Goal: Information Seeking & Learning: Learn about a topic

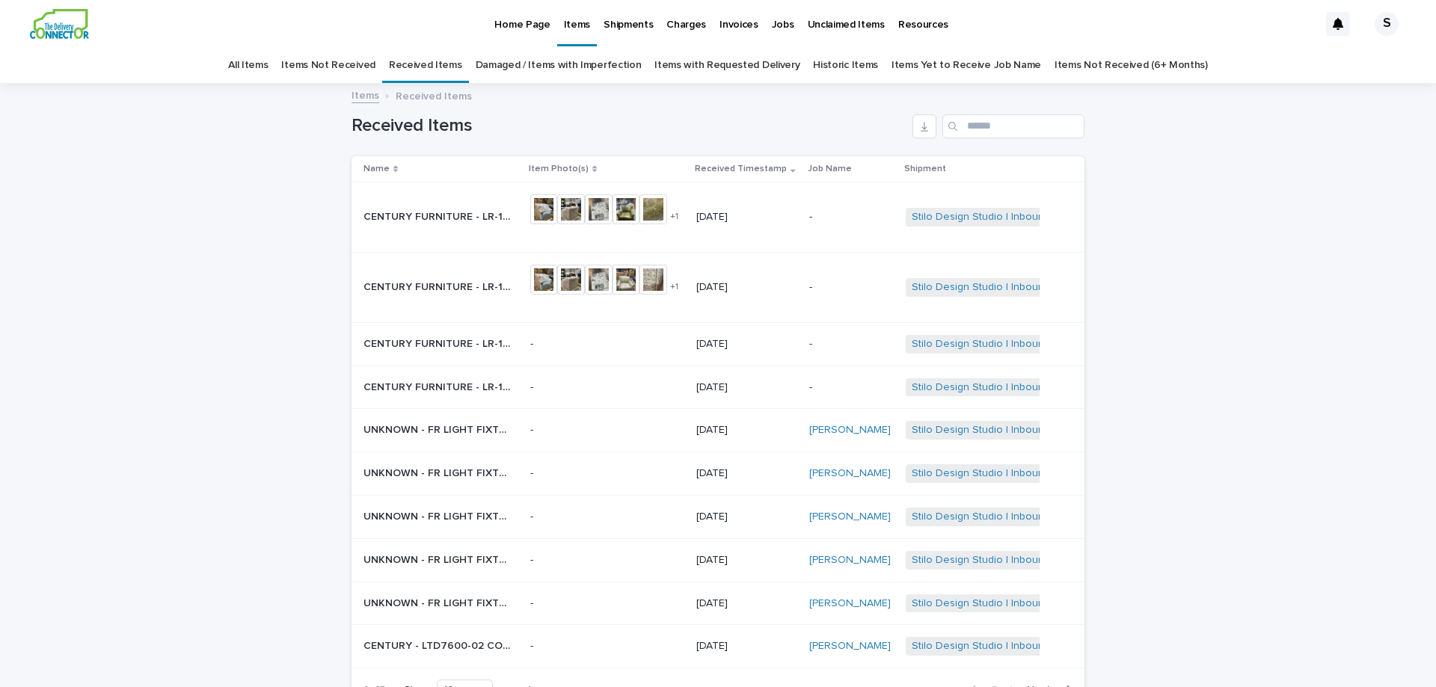
click at [444, 285] on p "CENTURY FURNITURE - LR-1048-8 [PERSON_NAME] SWIVEL CHAIR HC207 | 75862" at bounding box center [439, 286] width 153 height 16
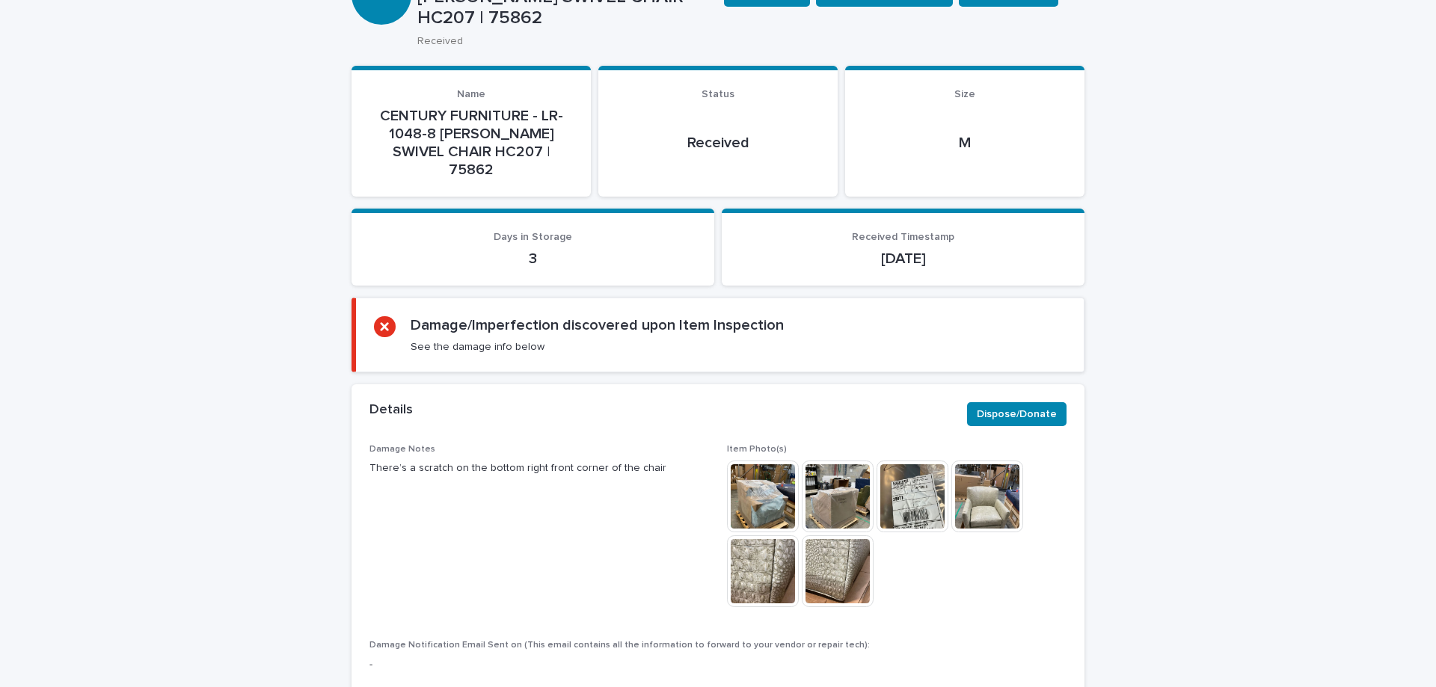
scroll to position [227, 0]
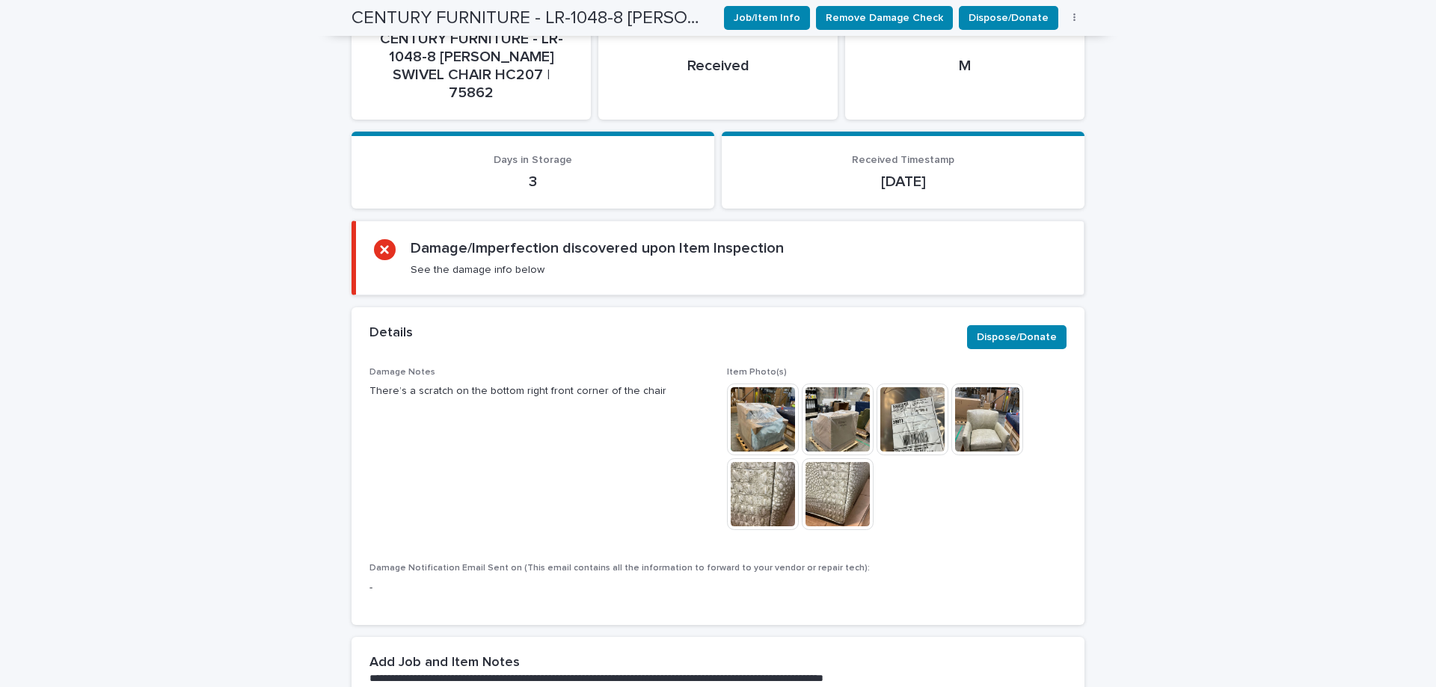
click at [773, 464] on img at bounding box center [763, 494] width 72 height 72
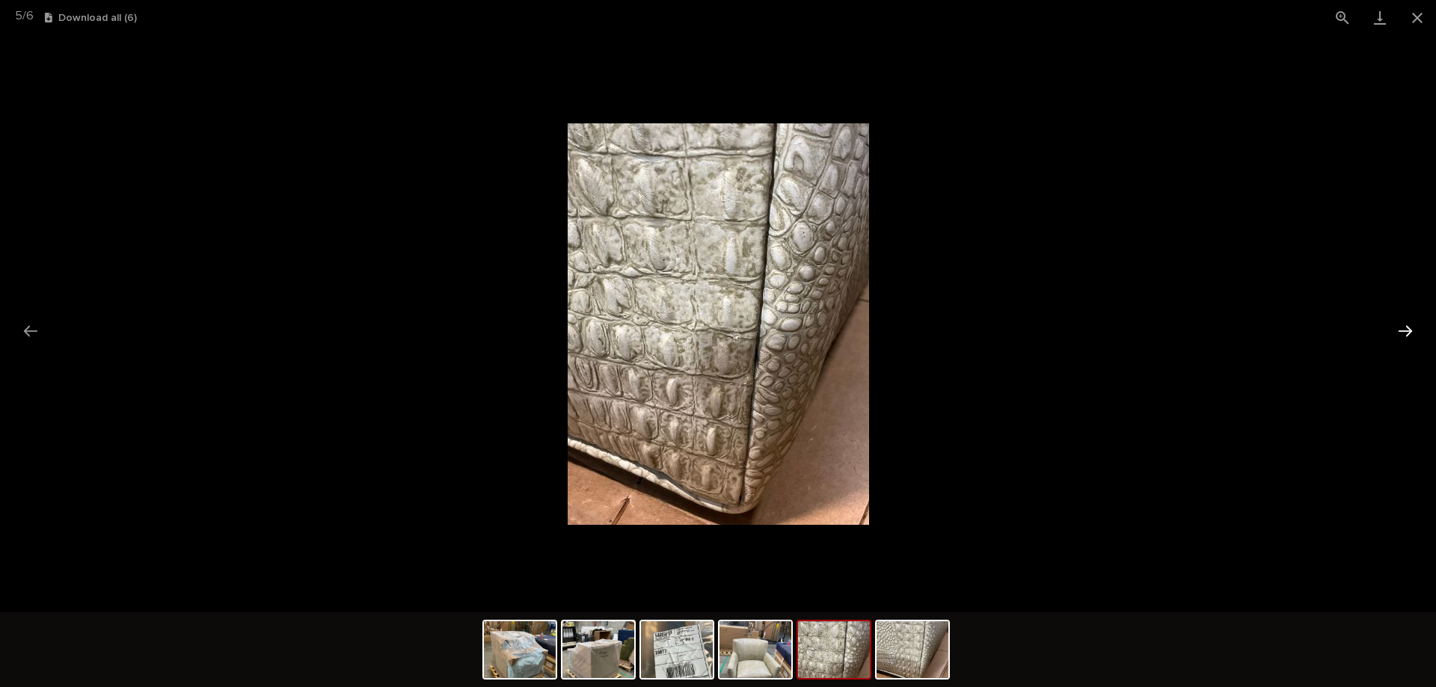
click at [1399, 329] on button "Next slide" at bounding box center [1405, 330] width 31 height 29
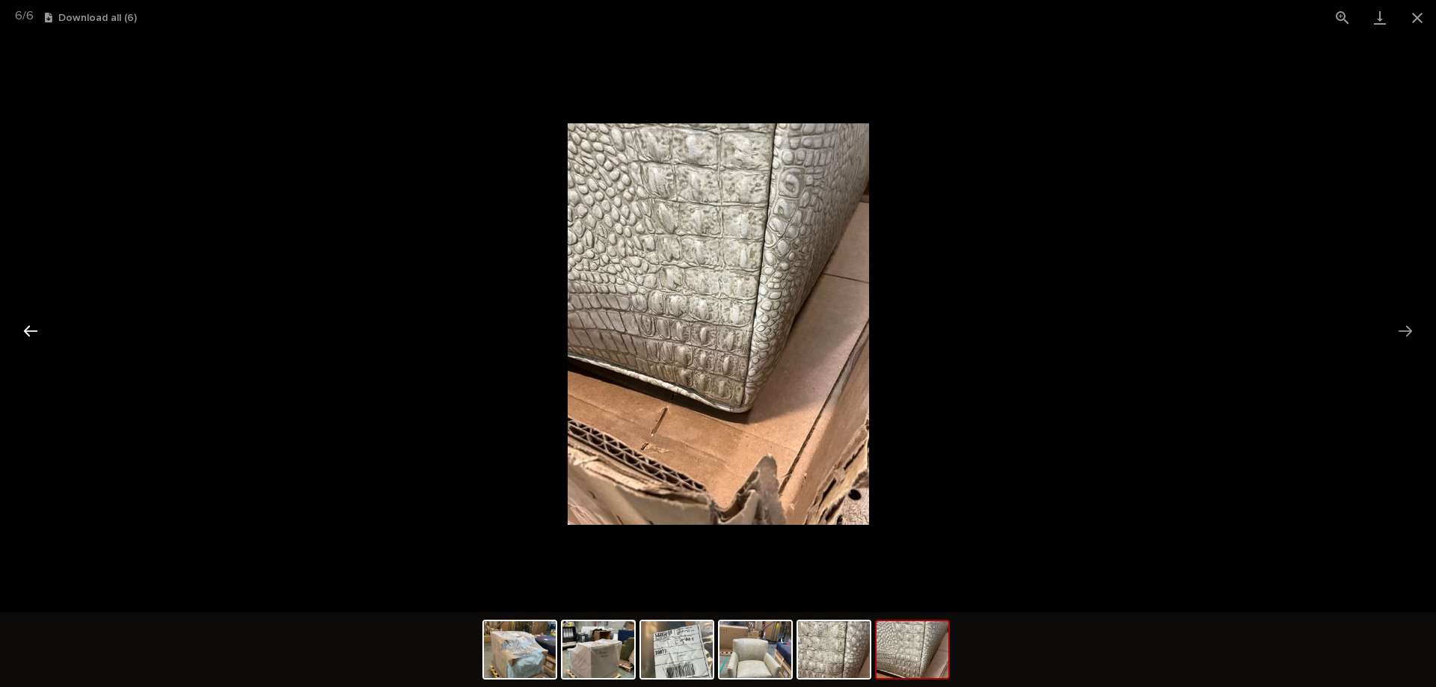
click at [30, 332] on button "Previous slide" at bounding box center [30, 330] width 31 height 29
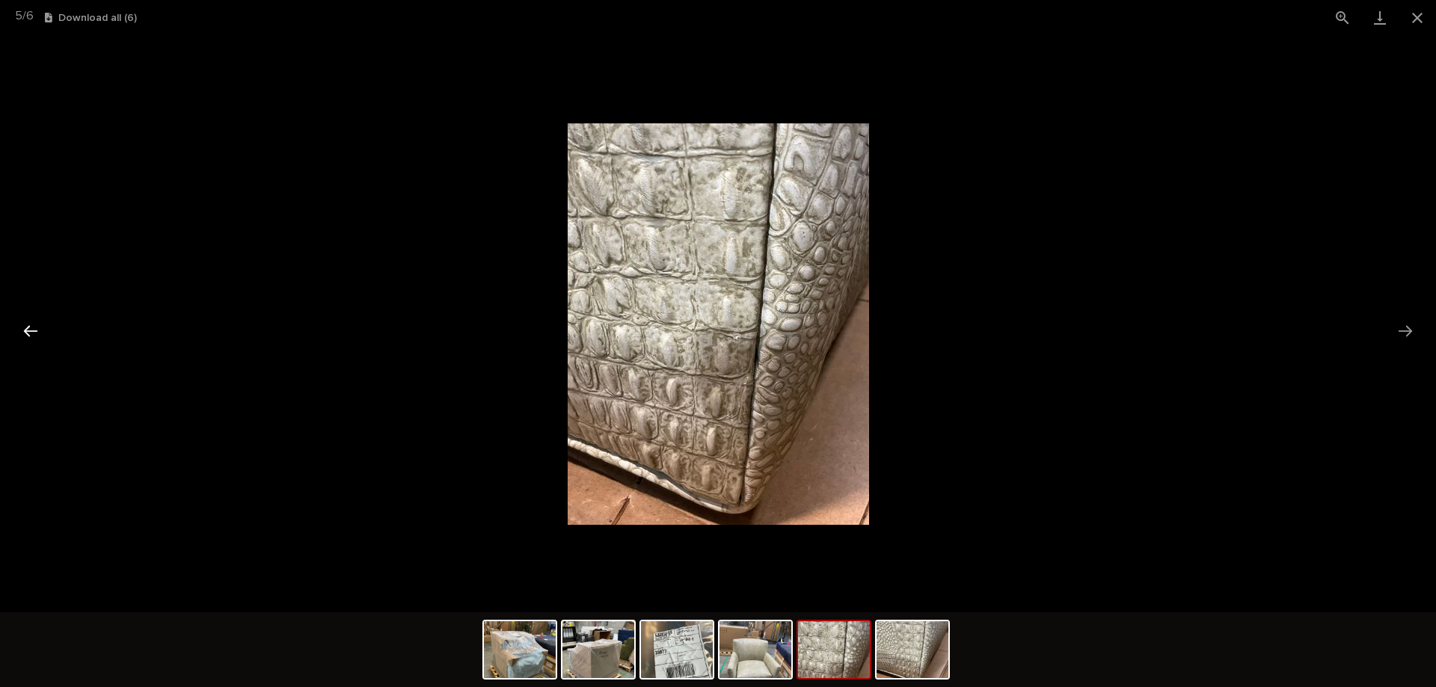
click at [30, 332] on button "Previous slide" at bounding box center [30, 330] width 31 height 29
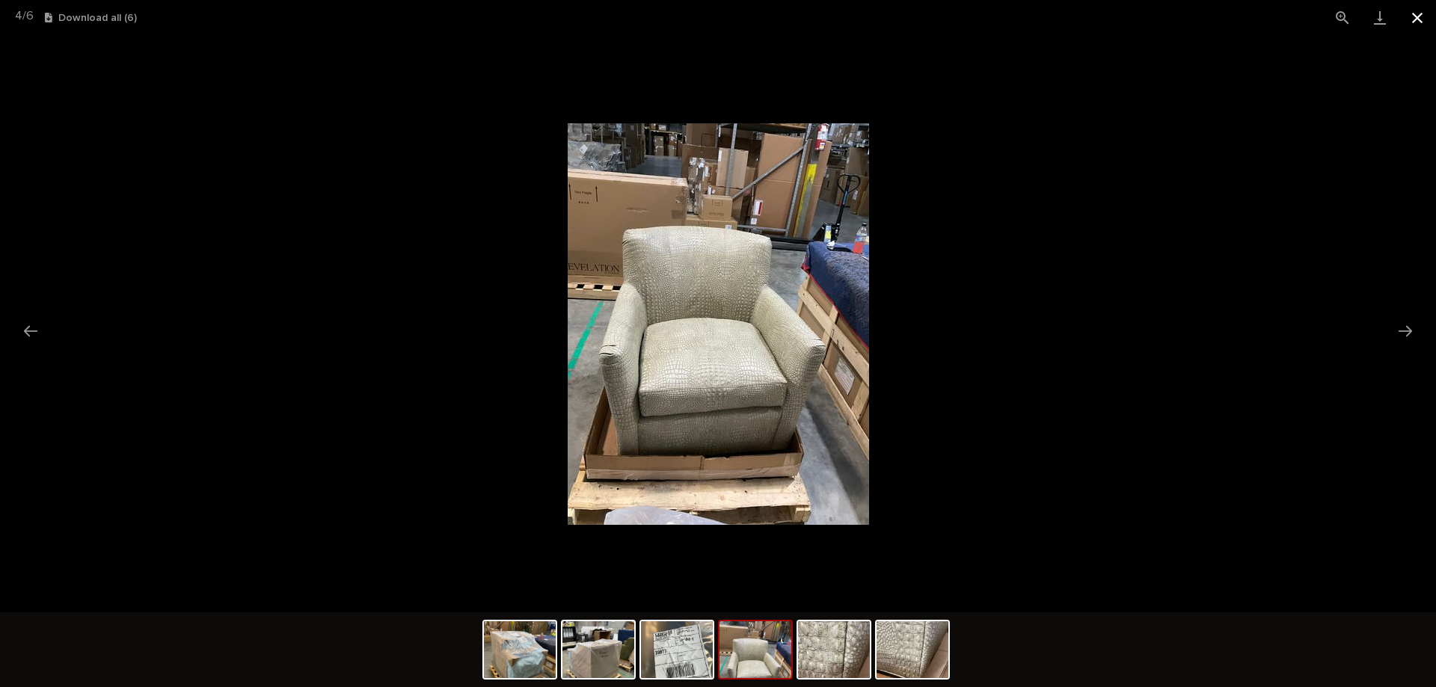
click at [1418, 19] on button "Close gallery" at bounding box center [1417, 17] width 37 height 35
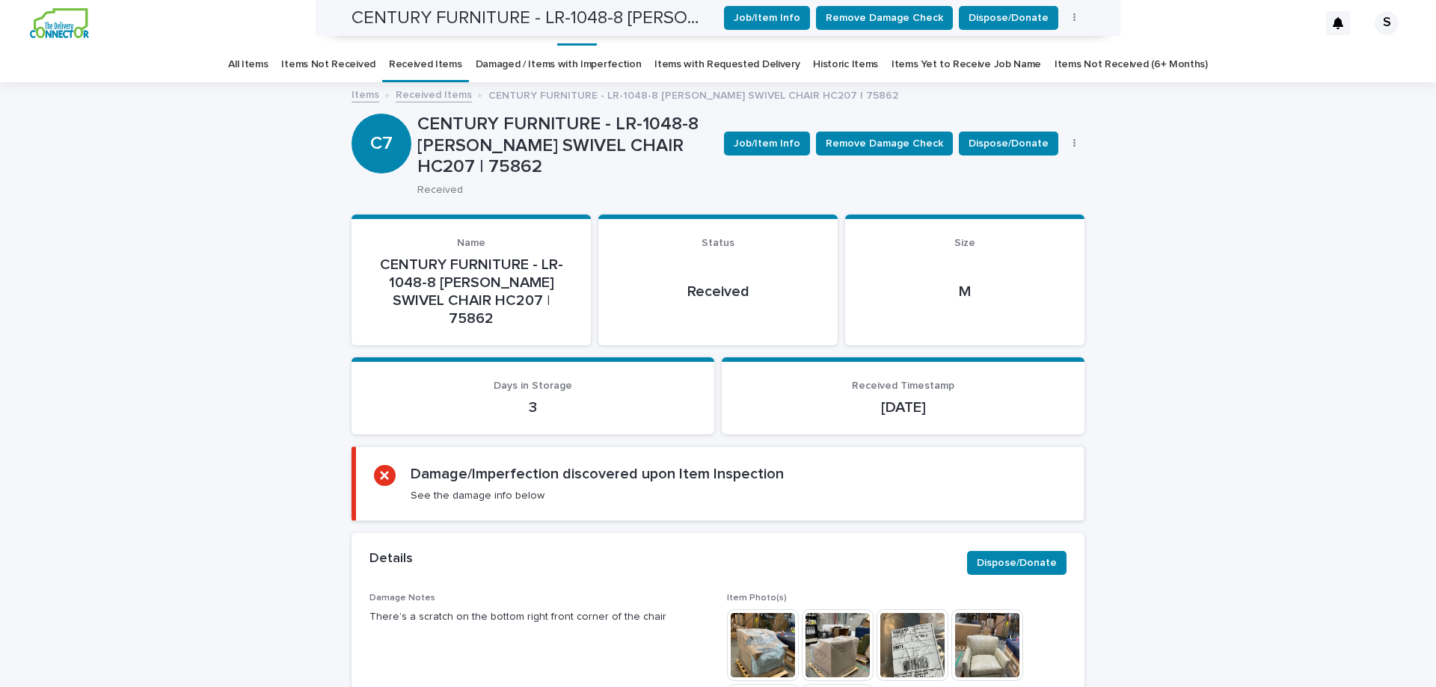
scroll to position [0, 0]
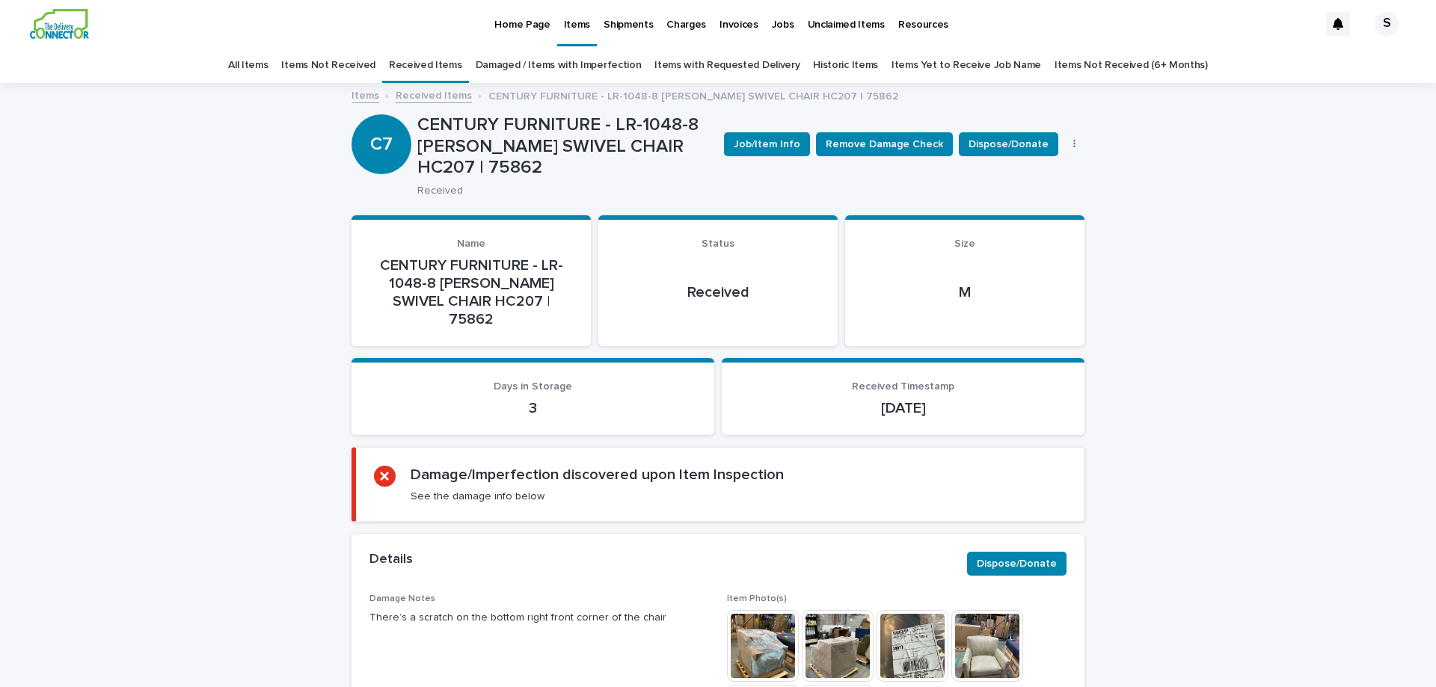
click at [414, 92] on link "Received Items" at bounding box center [434, 94] width 76 height 17
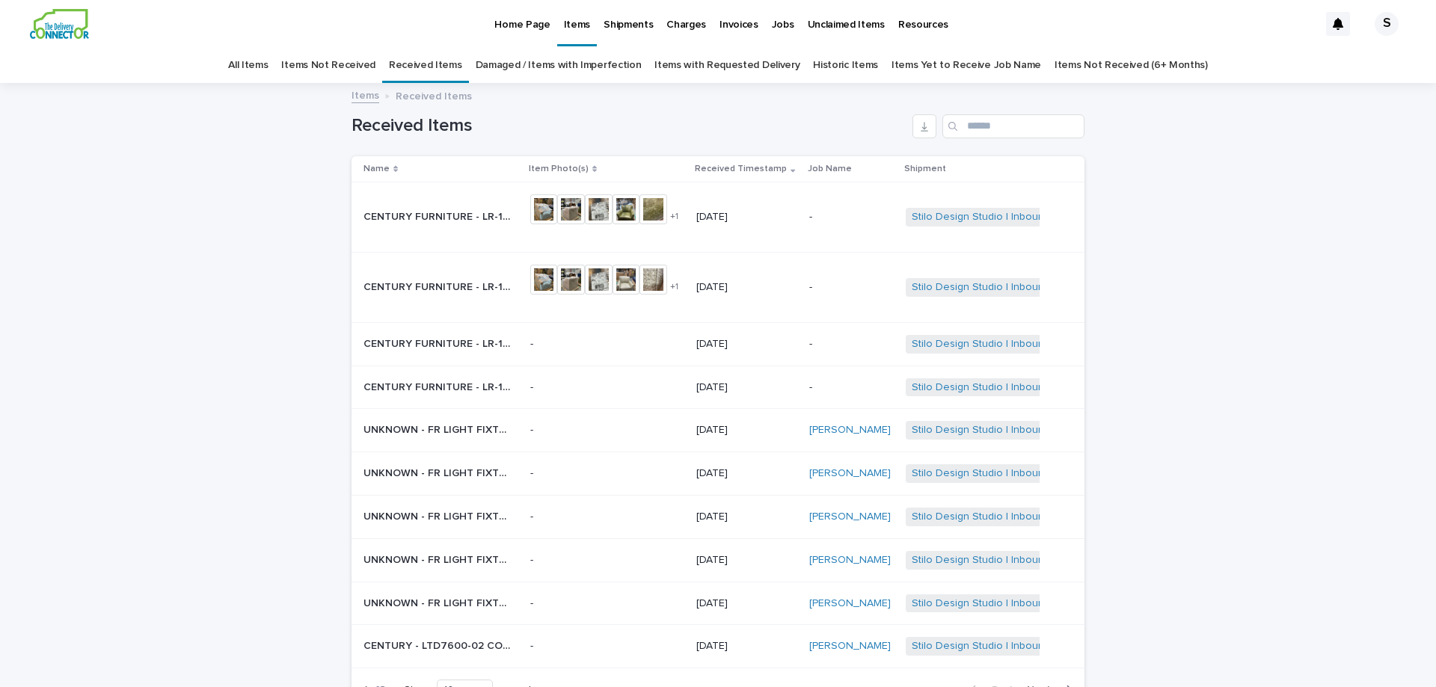
click at [445, 216] on p "CENTURY FURNITURE - LR-1048-8 [PERSON_NAME] SWIVEL CHAIR COL | 75860" at bounding box center [439, 216] width 153 height 16
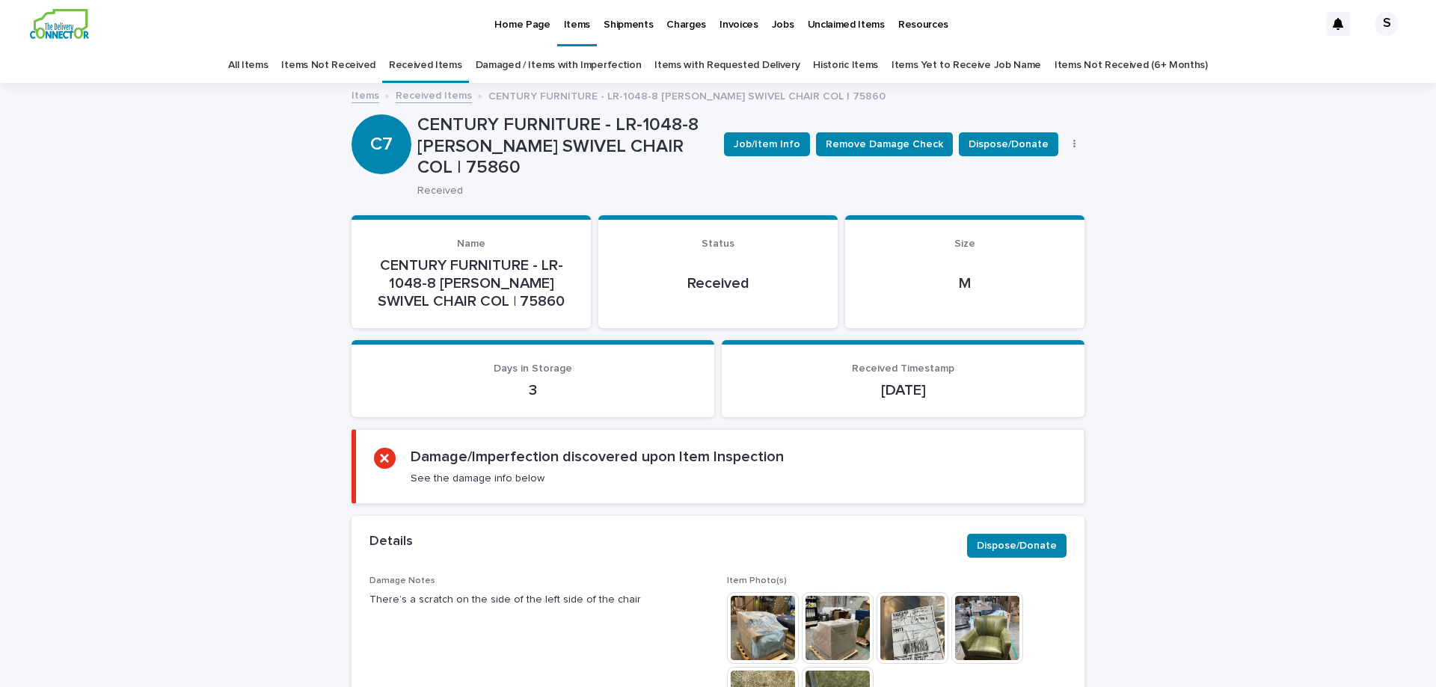
scroll to position [75, 0]
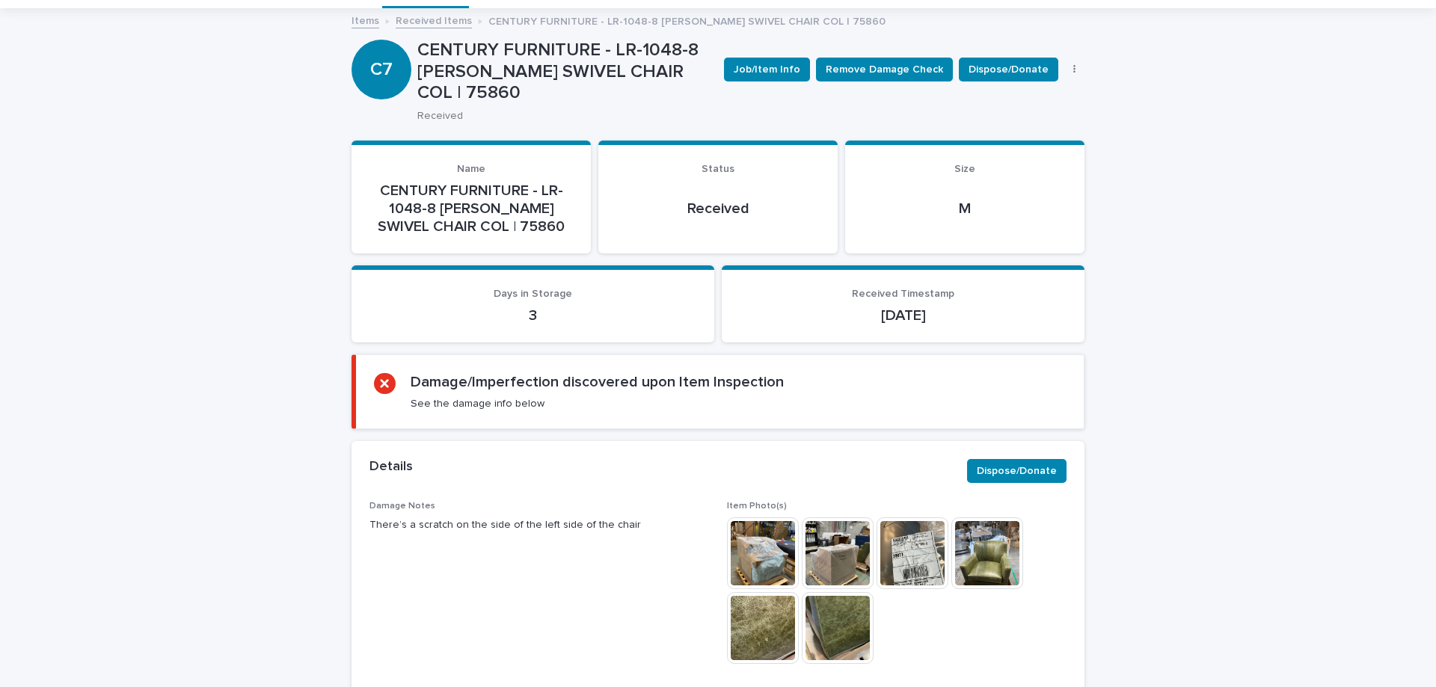
click at [766, 537] on img at bounding box center [763, 554] width 72 height 72
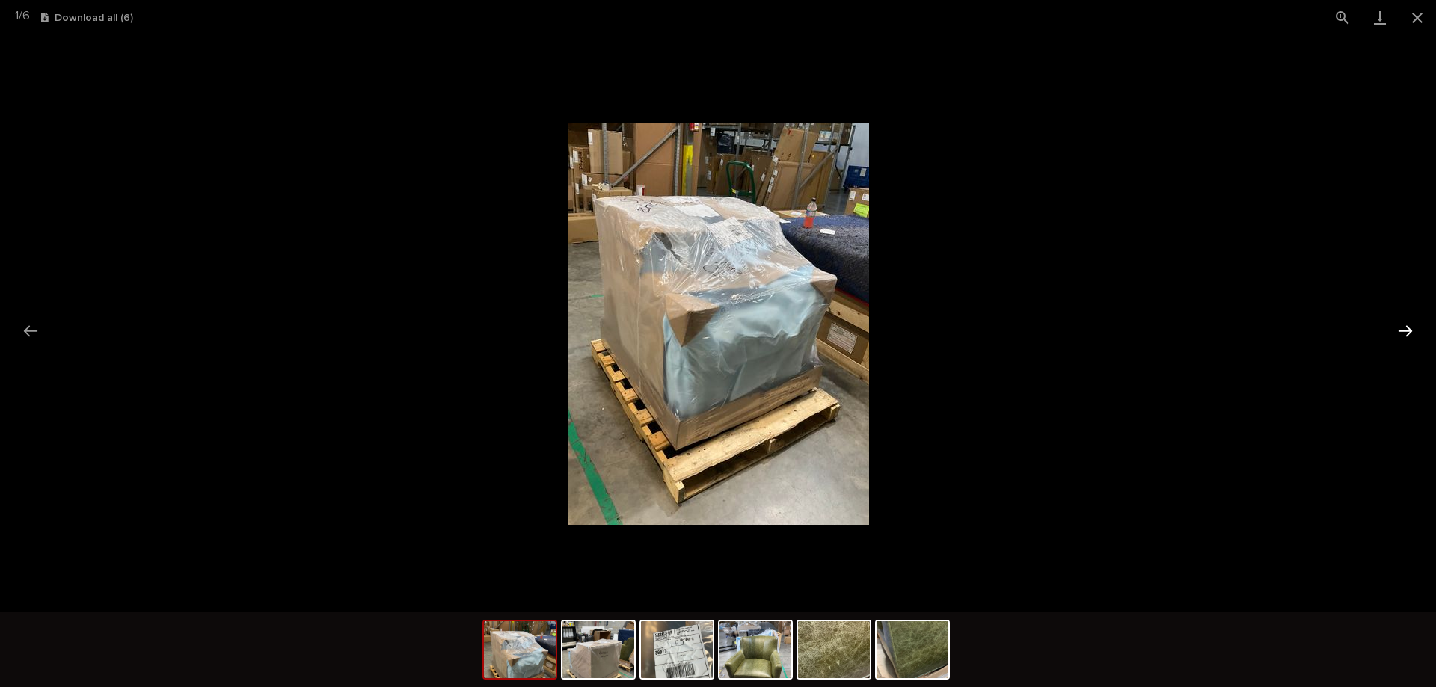
click at [1407, 329] on button "Next slide" at bounding box center [1405, 330] width 31 height 29
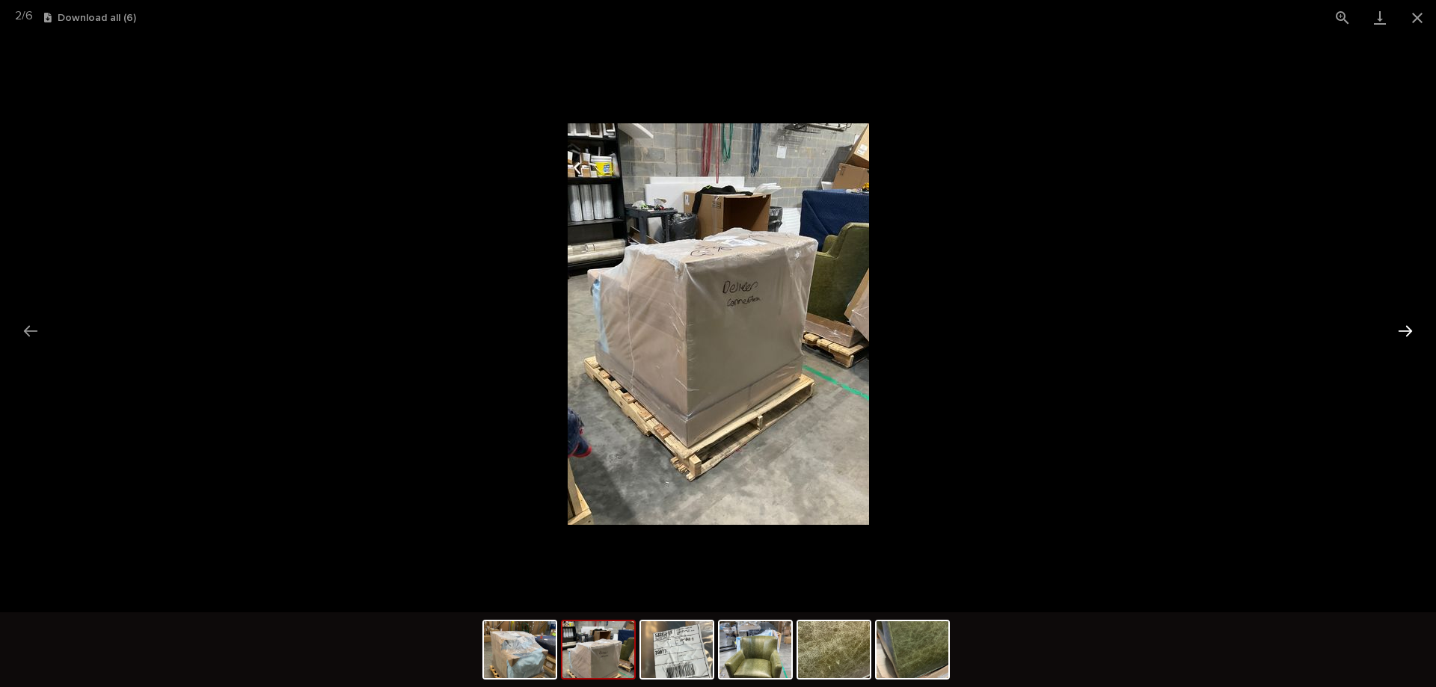
click at [1407, 329] on button "Next slide" at bounding box center [1405, 330] width 31 height 29
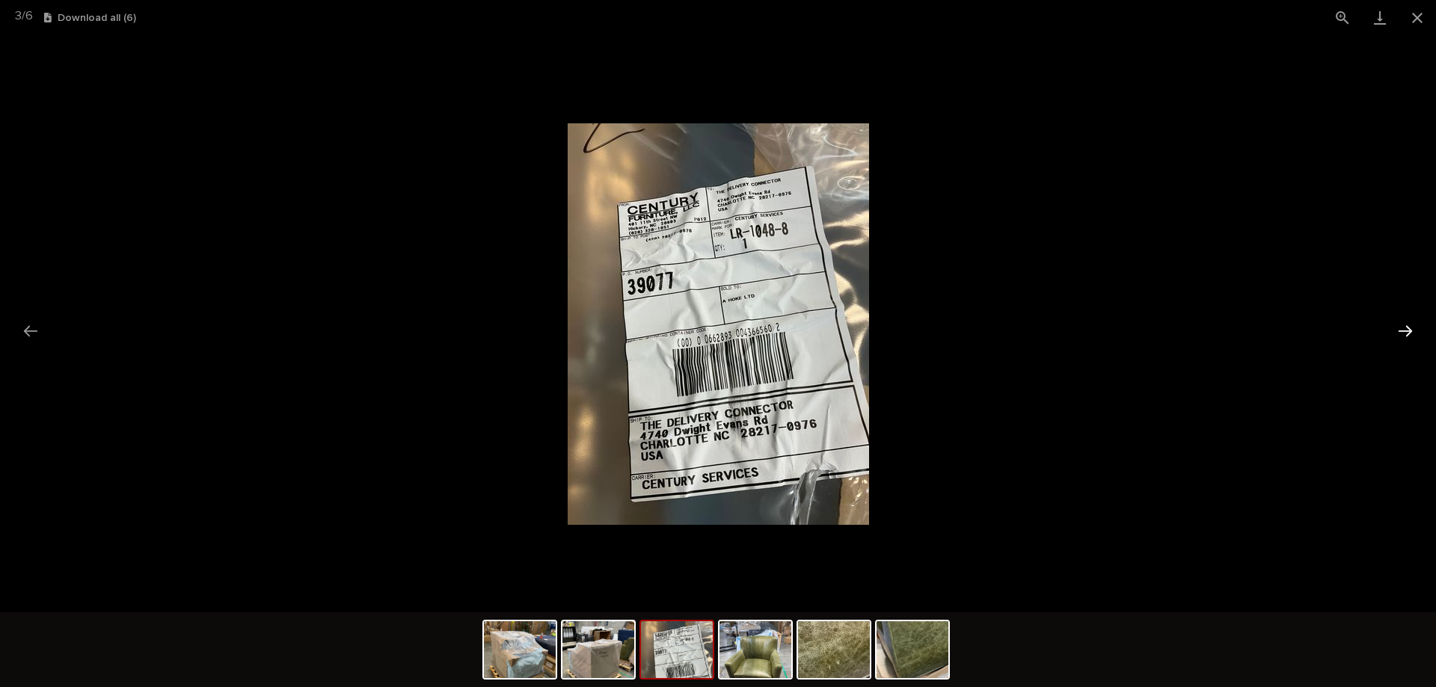
click at [1407, 329] on button "Next slide" at bounding box center [1405, 330] width 31 height 29
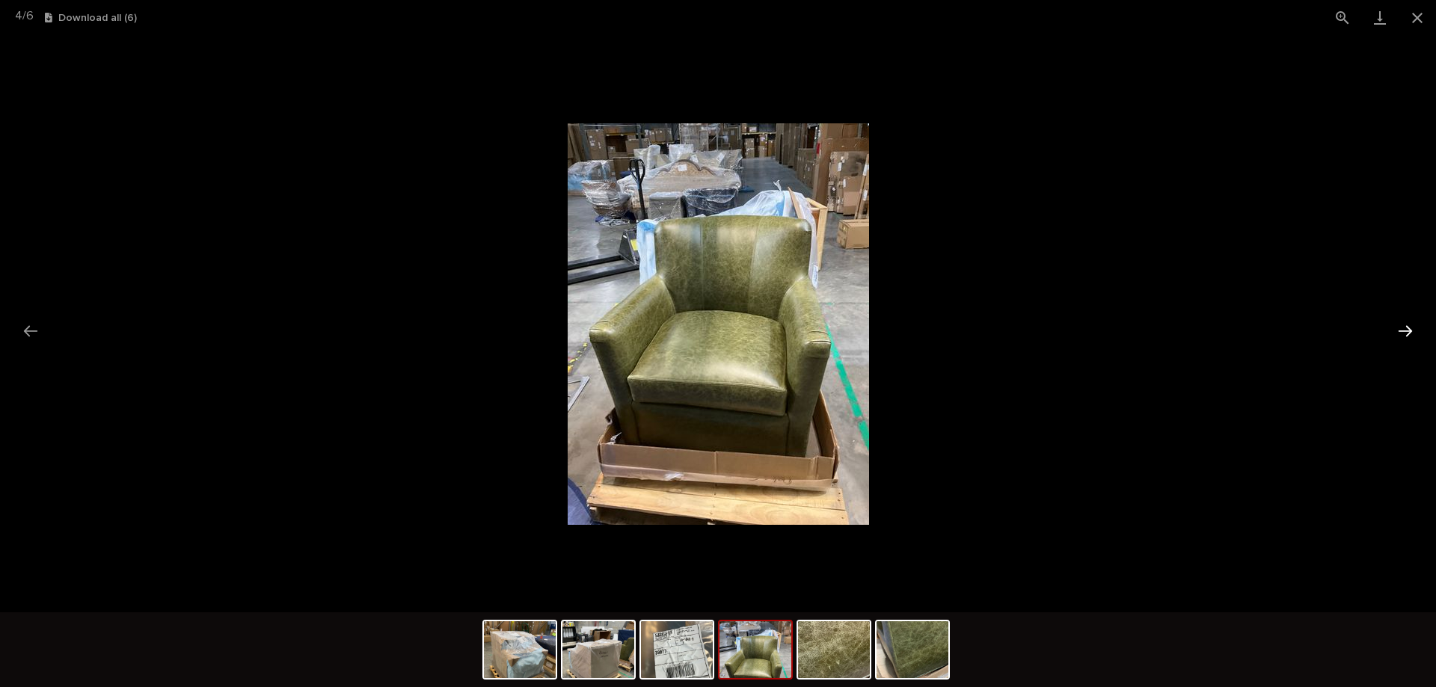
click at [1407, 329] on button "Next slide" at bounding box center [1405, 330] width 31 height 29
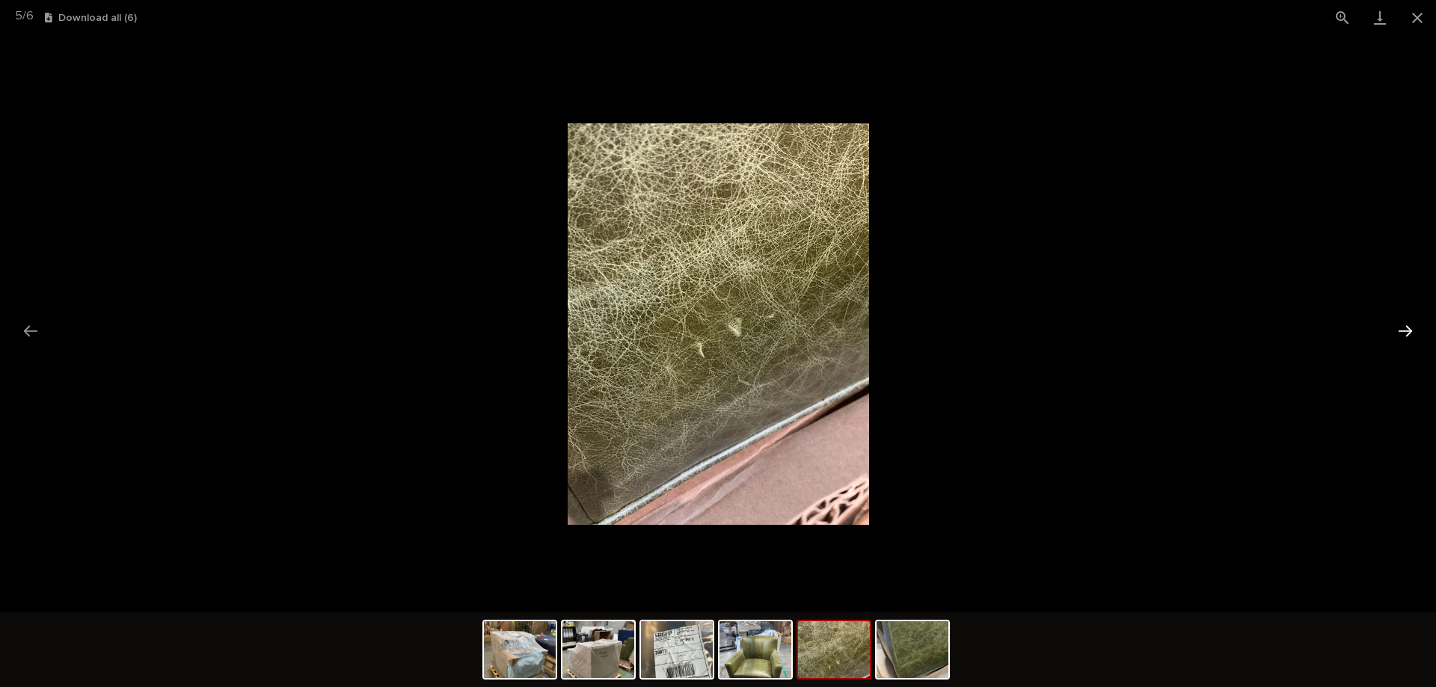
click at [1407, 329] on button "Next slide" at bounding box center [1405, 330] width 31 height 29
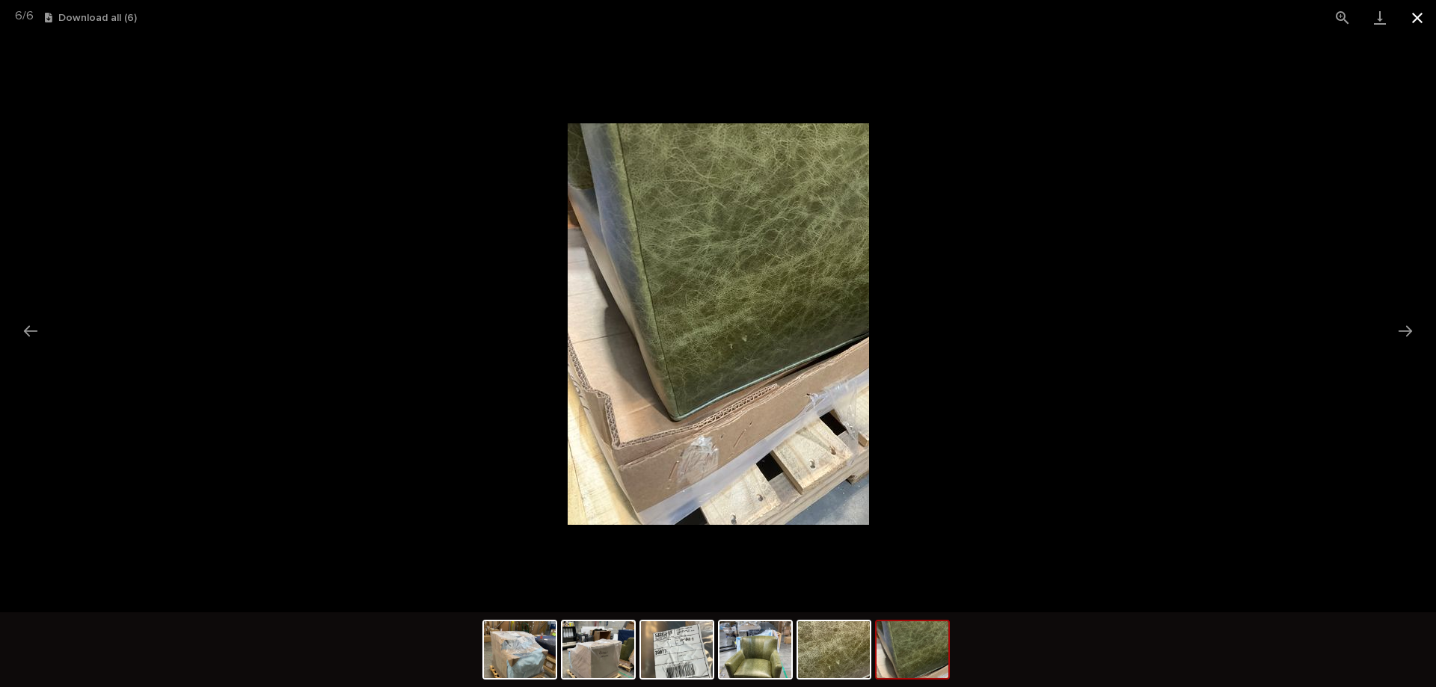
click at [1414, 19] on button "Close gallery" at bounding box center [1417, 17] width 37 height 35
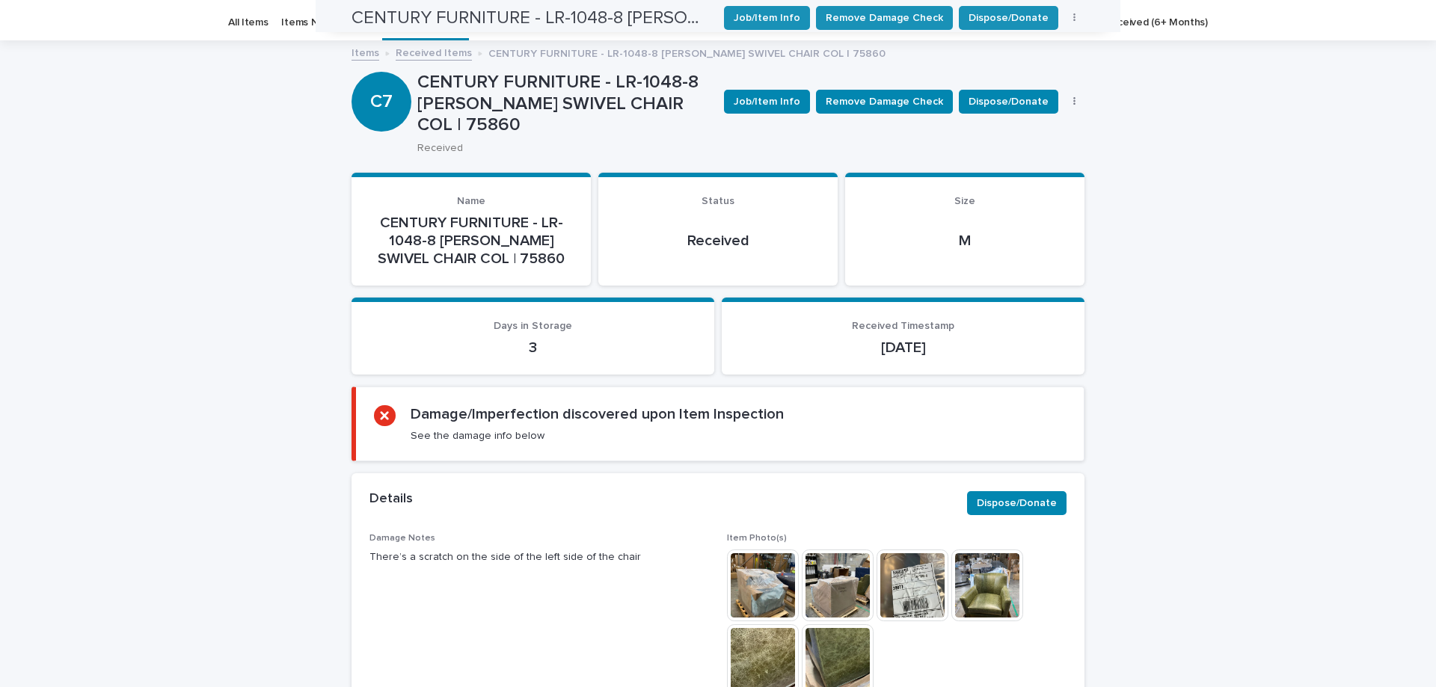
scroll to position [0, 0]
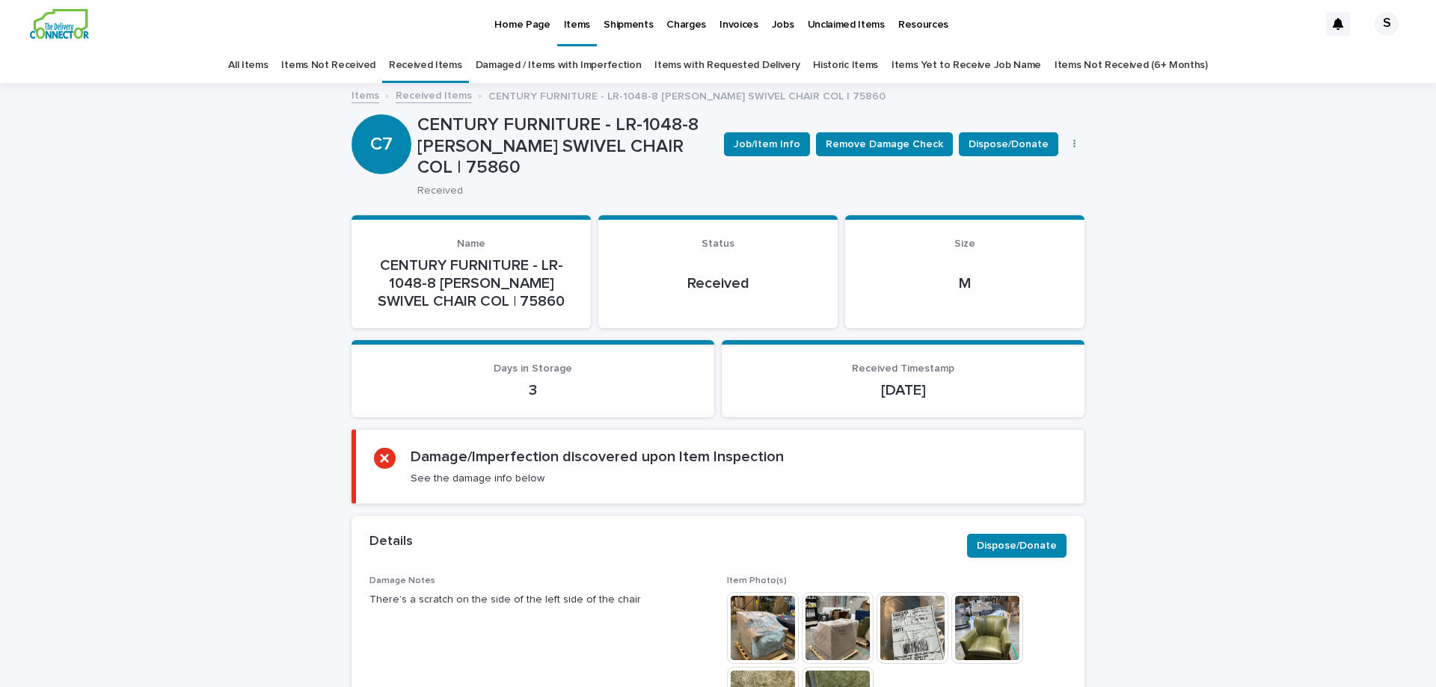
click at [445, 102] on link "Received Items" at bounding box center [434, 94] width 76 height 17
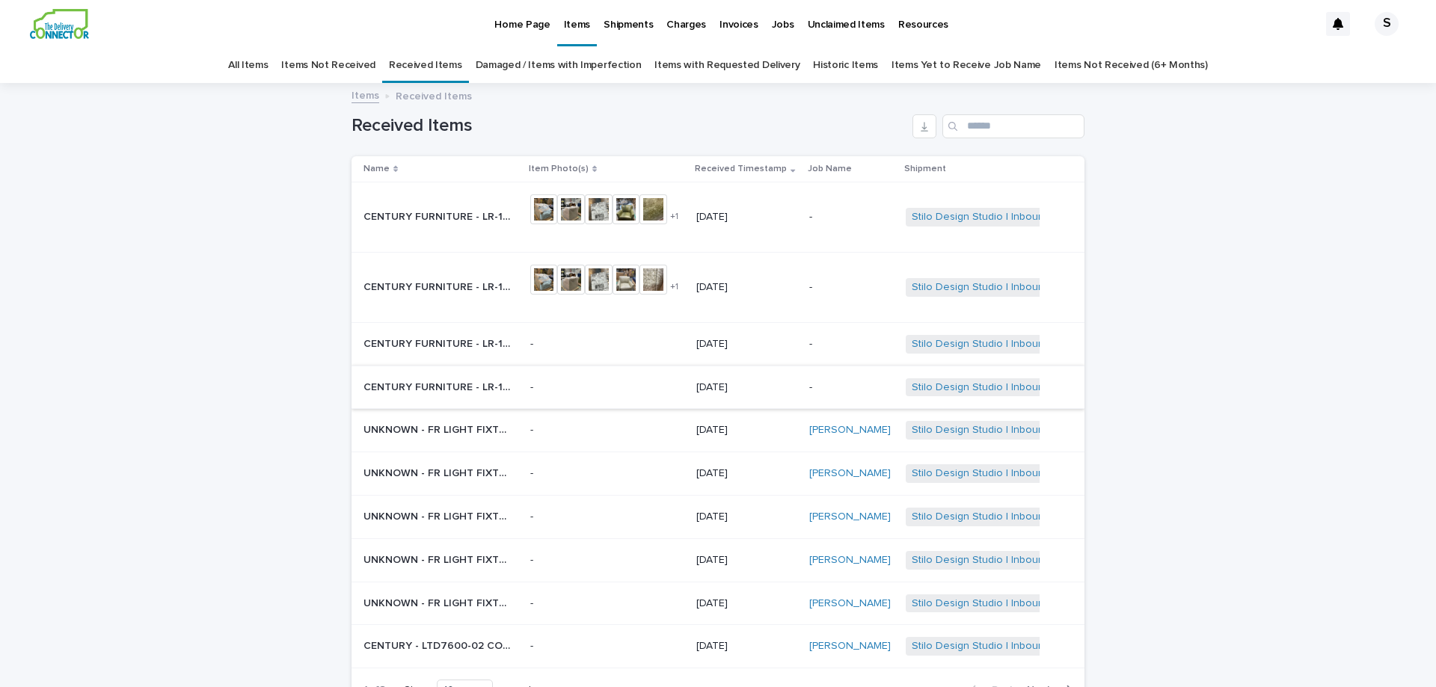
scroll to position [48, 0]
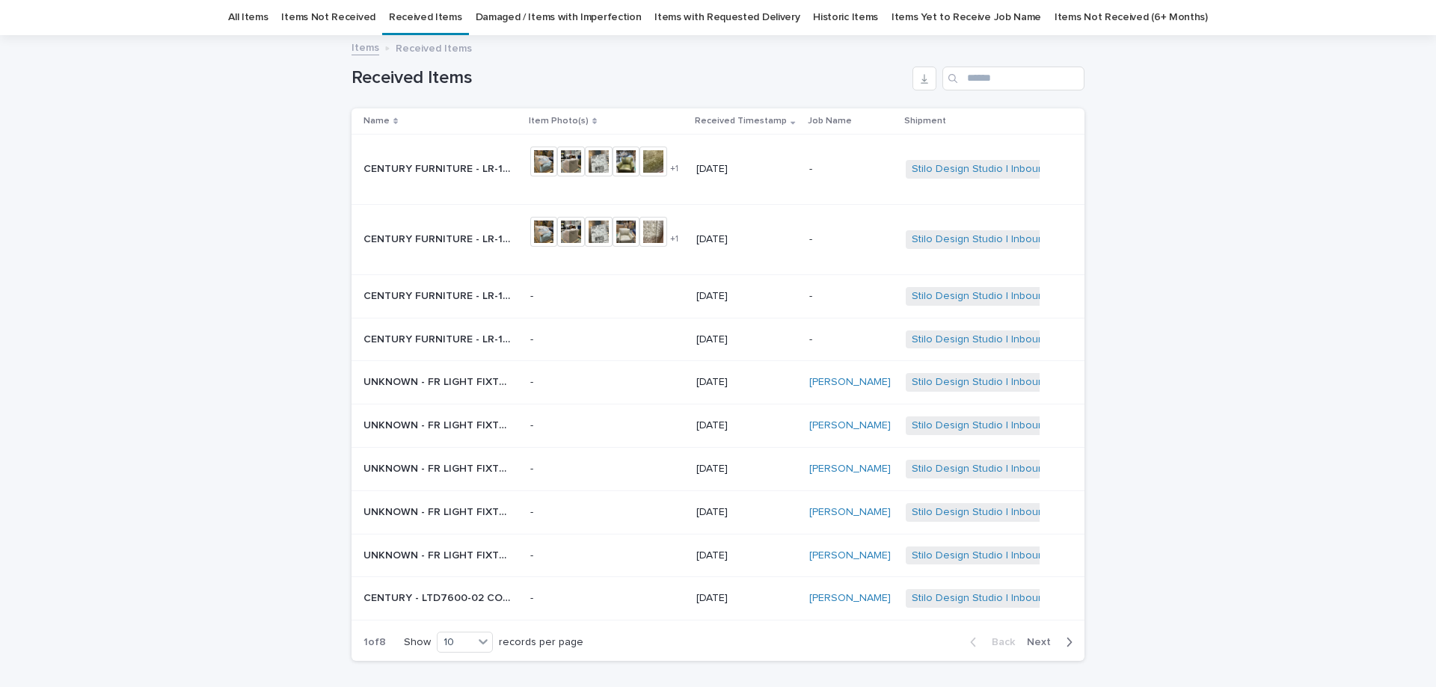
click at [483, 340] on p "CENTURY FURNITURE - LR-1048-8 [PERSON_NAME] SWIVEL CHAIR COL | 75861" at bounding box center [439, 339] width 153 height 16
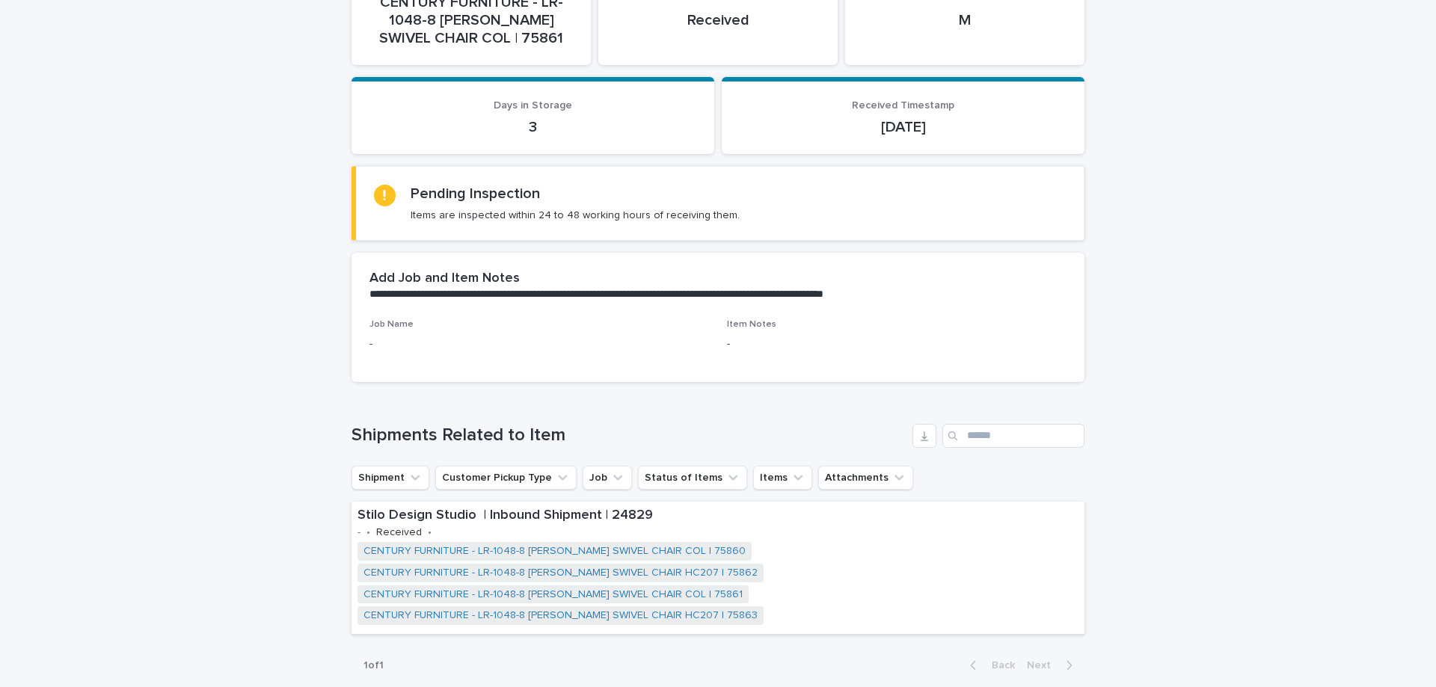
scroll to position [374, 0]
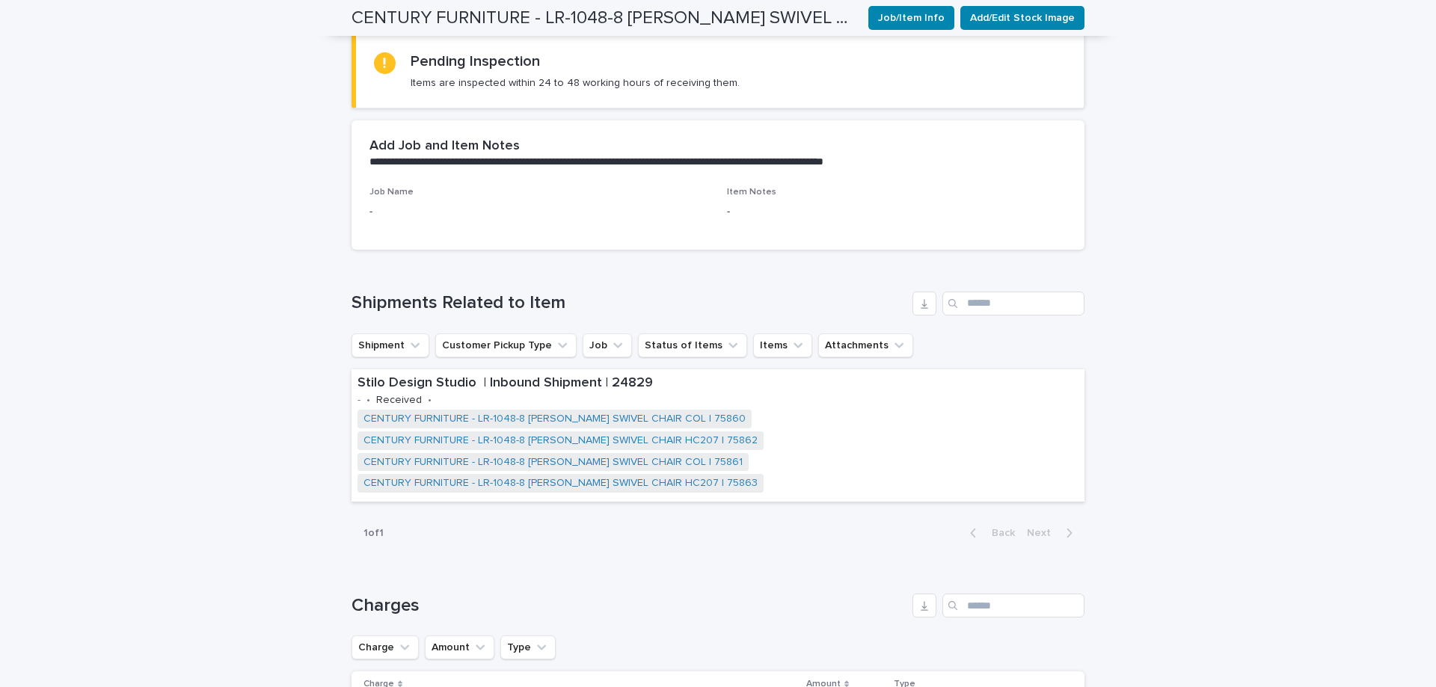
click at [613, 421] on link "CENTURY FURNITURE - LR-1048-8 [PERSON_NAME] SWIVEL CHAIR COL | 75860" at bounding box center [554, 419] width 382 height 13
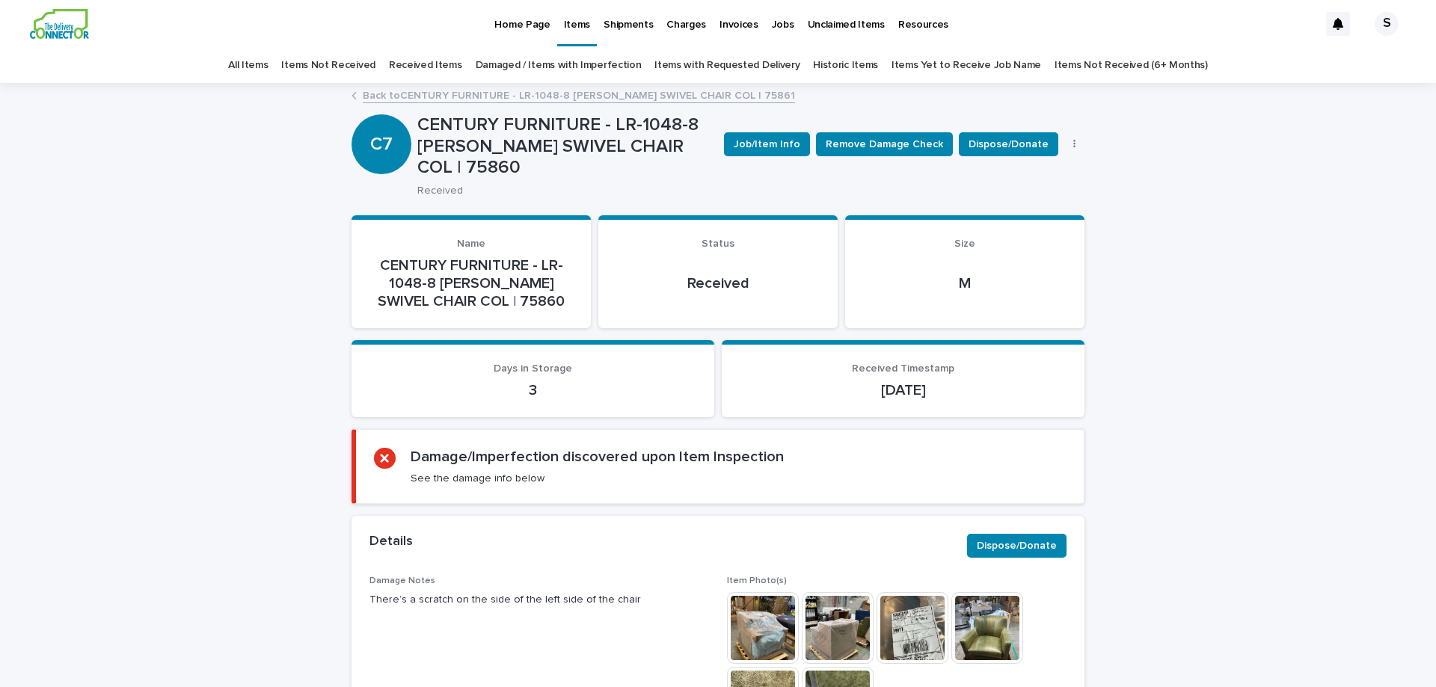
click at [364, 91] on link "Back to CENTURY FURNITURE - LR-1048-8 [PERSON_NAME] SWIVEL CHAIR COL | 75861" at bounding box center [579, 94] width 432 height 17
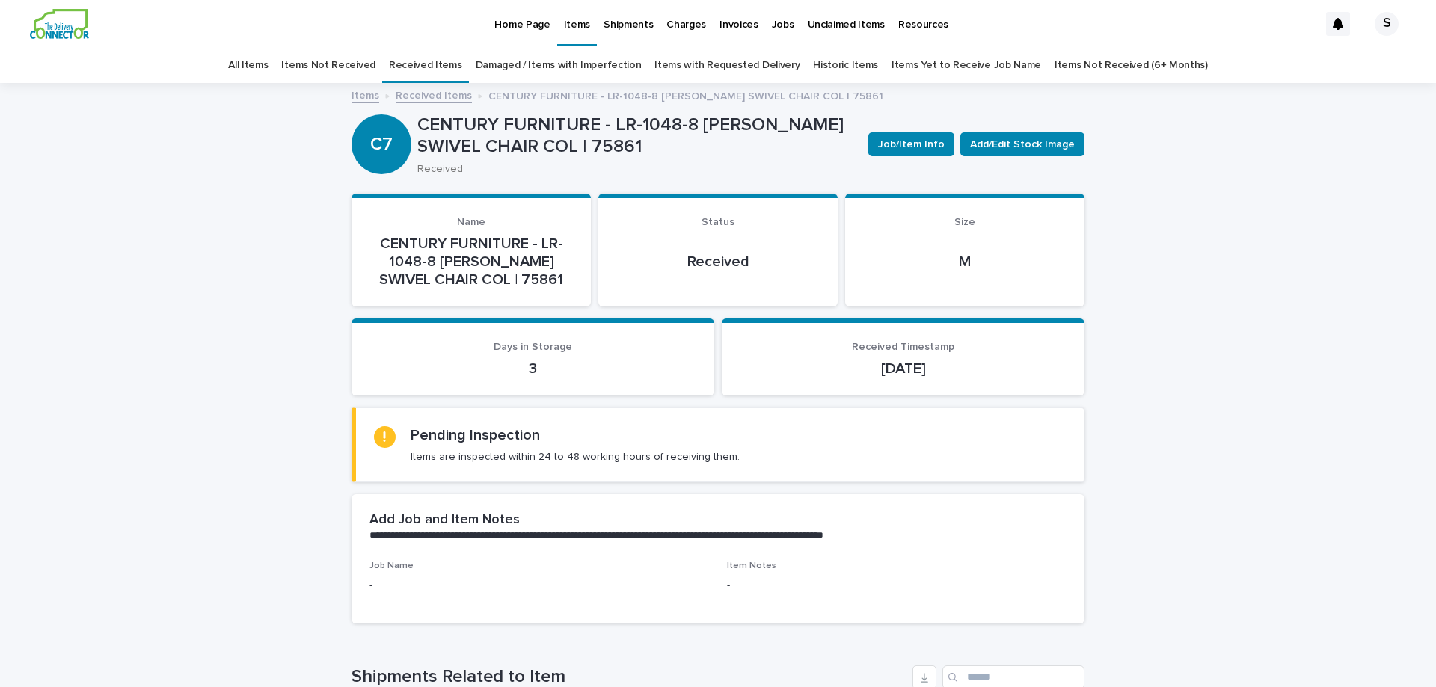
click at [431, 99] on link "Received Items" at bounding box center [434, 94] width 76 height 17
